Goal: Task Accomplishment & Management: Complete application form

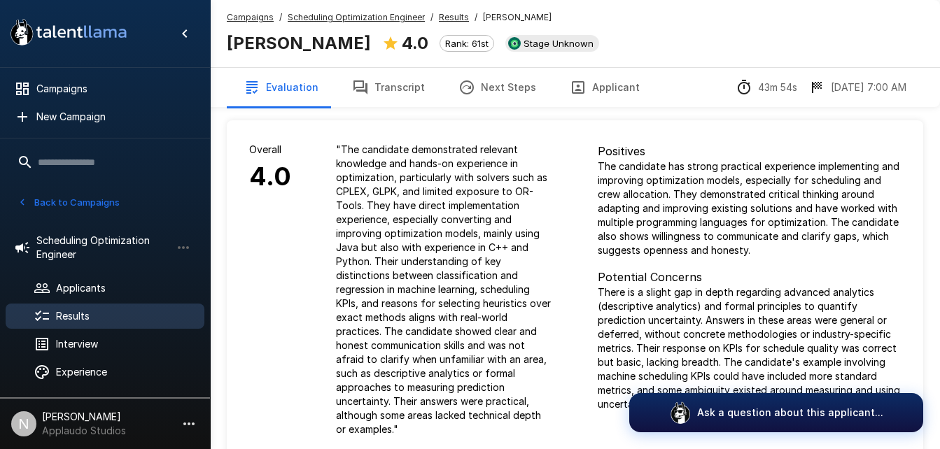
scroll to position [445, 0]
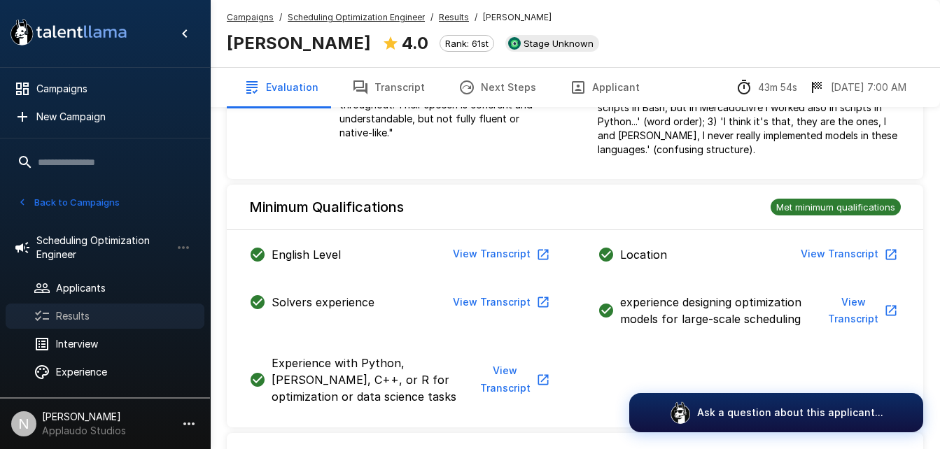
click at [130, 316] on span "Results" at bounding box center [124, 316] width 137 height 14
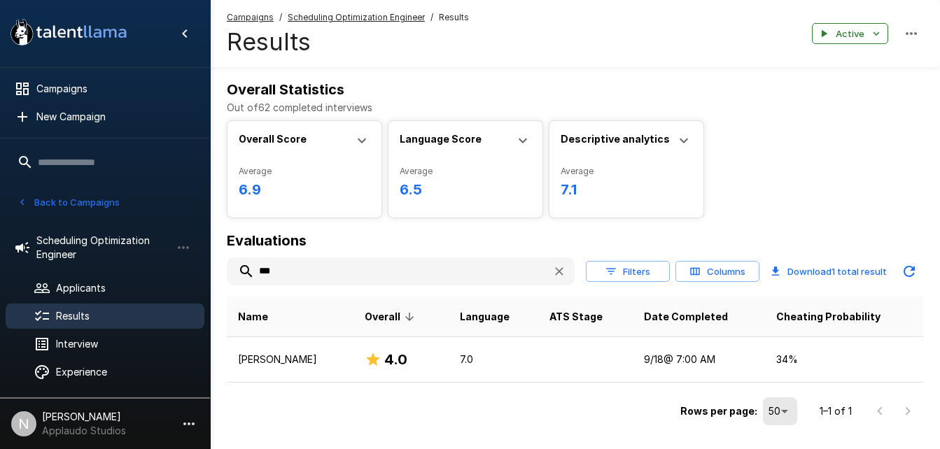
click at [298, 273] on input "***" at bounding box center [384, 271] width 314 height 25
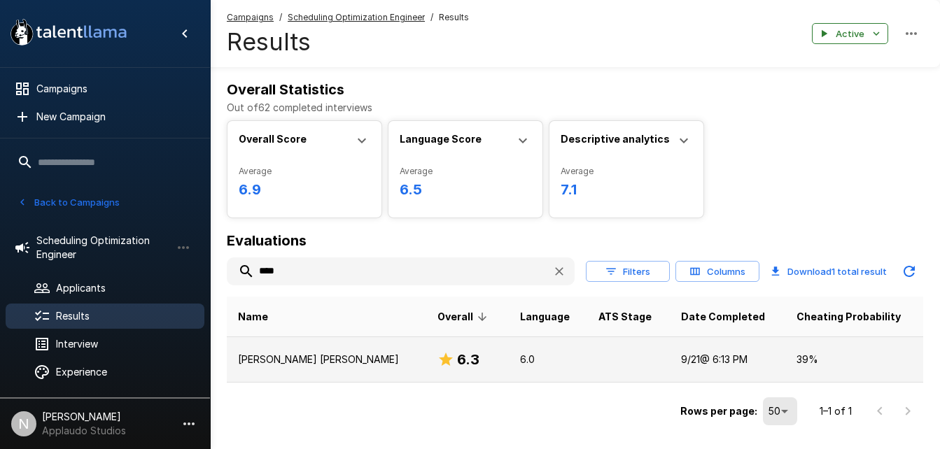
scroll to position [36, 0]
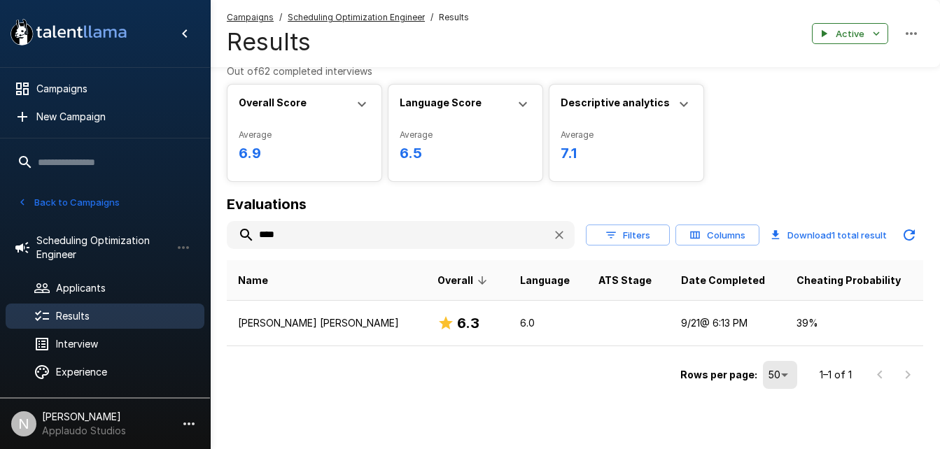
type input "****"
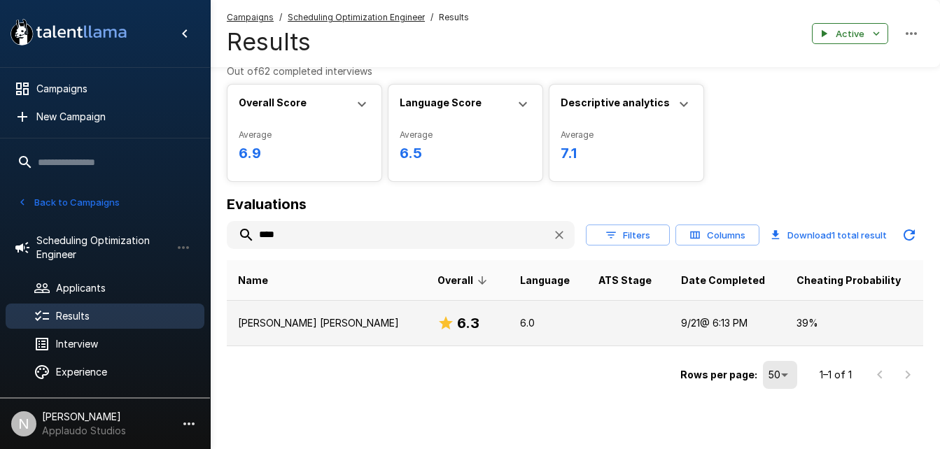
click at [339, 323] on p "[PERSON_NAME] [PERSON_NAME]" at bounding box center [326, 323] width 177 height 14
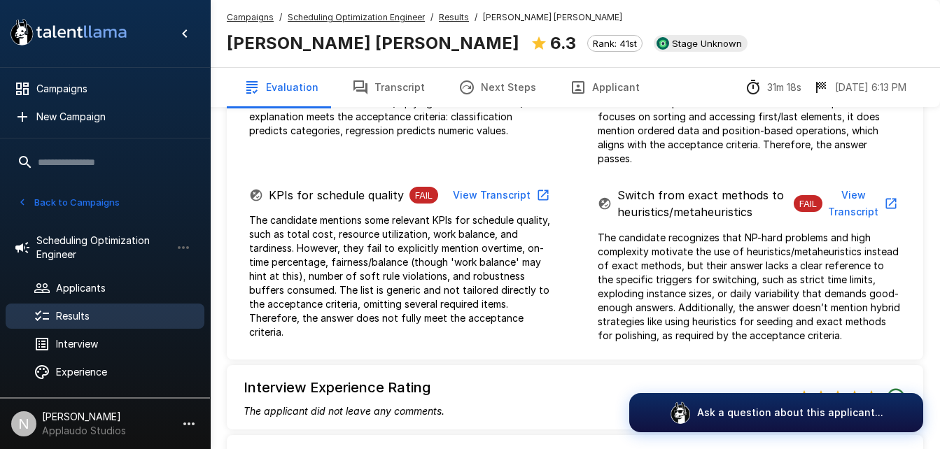
scroll to position [1121, 0]
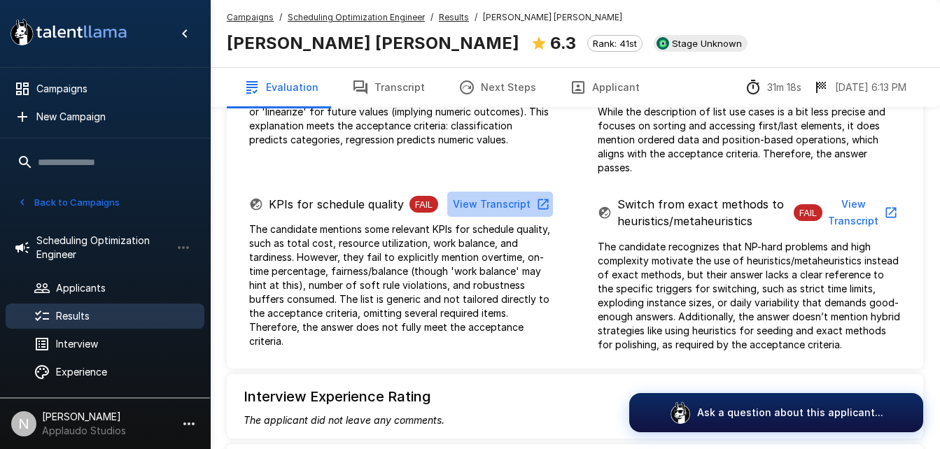
click at [504, 192] on button "View Transcript" at bounding box center [500, 205] width 106 height 26
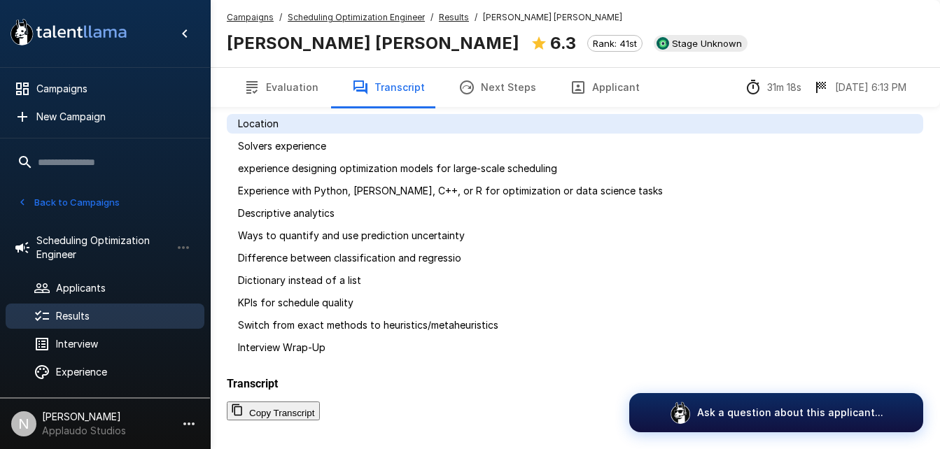
scroll to position [98, 0]
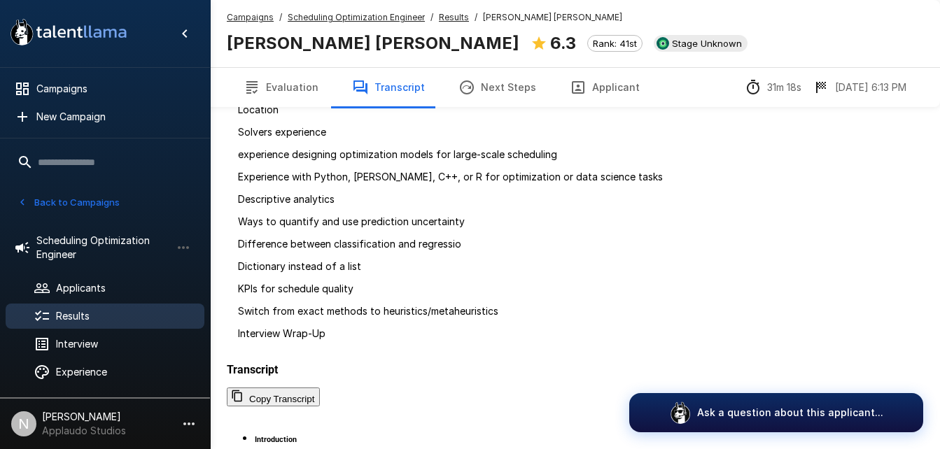
scroll to position [3436, 0]
click at [76, 284] on span "Applicants" at bounding box center [124, 288] width 137 height 14
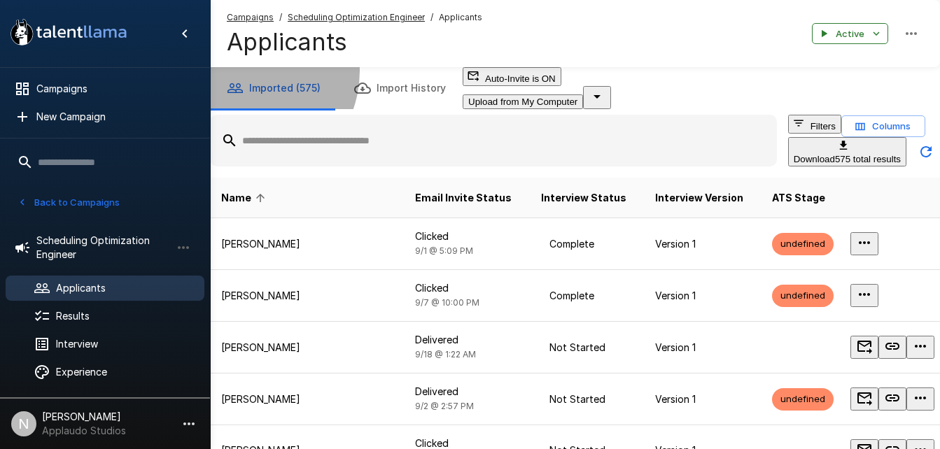
click at [583, 94] on button "Upload from My Computer" at bounding box center [522, 101] width 120 height 15
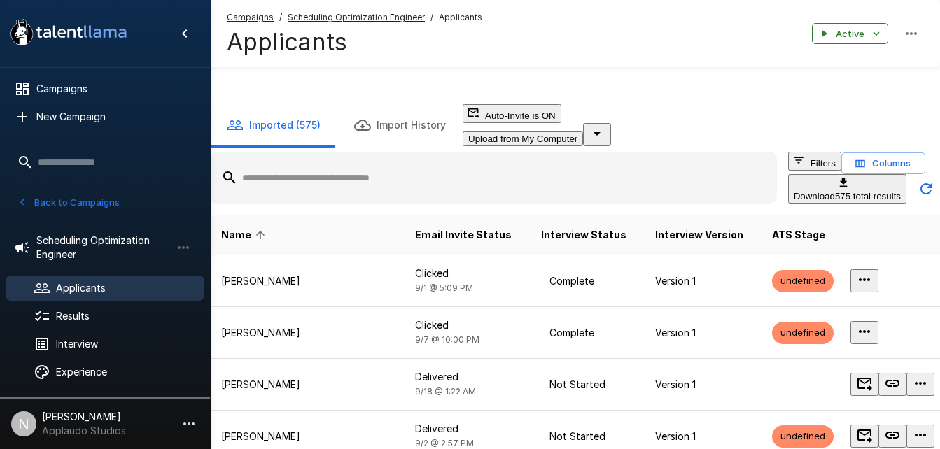
click at [583, 132] on button "Upload from My Computer" at bounding box center [522, 139] width 120 height 15
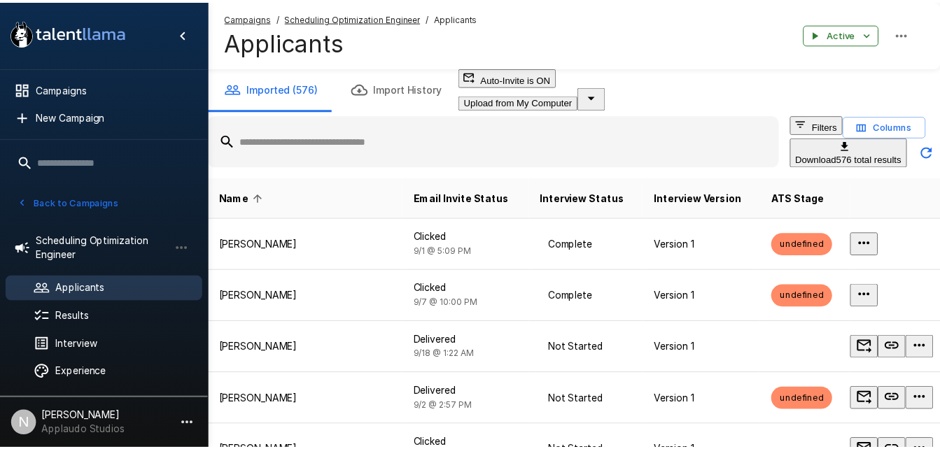
scroll to position [46, 0]
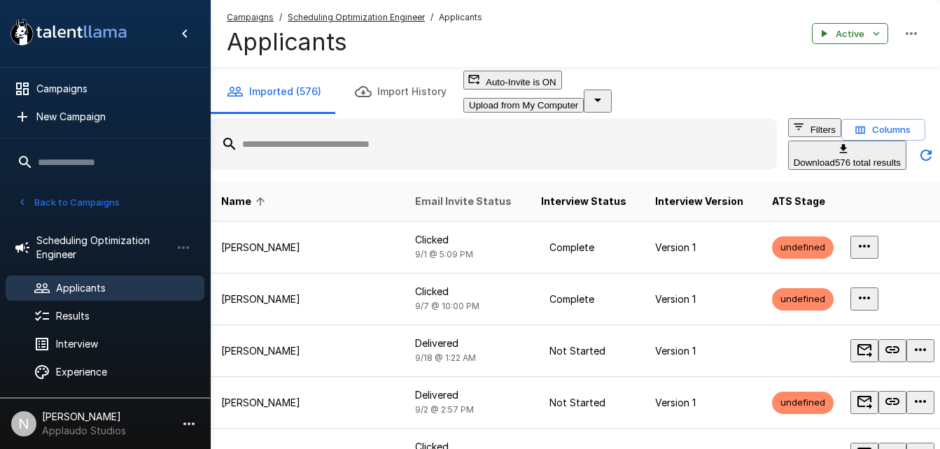
scroll to position [0, 0]
